Goal: Task Accomplishment & Management: Complete application form

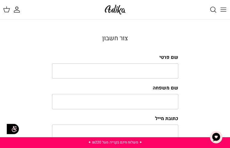
type input "YaKzakzjIhIY"
type input "tunWiZRqFroz"
type input "ugorukeja43@gmail.com"
